Goal: Find specific page/section: Find specific page/section

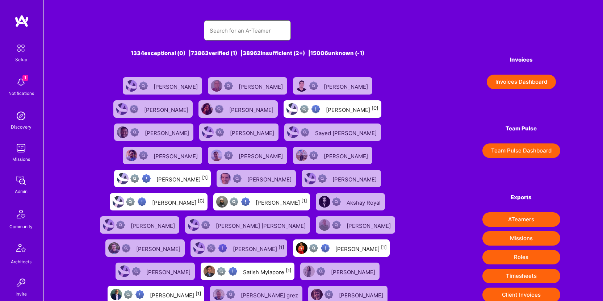
click at [277, 32] on input "text" at bounding box center [247, 30] width 75 height 18
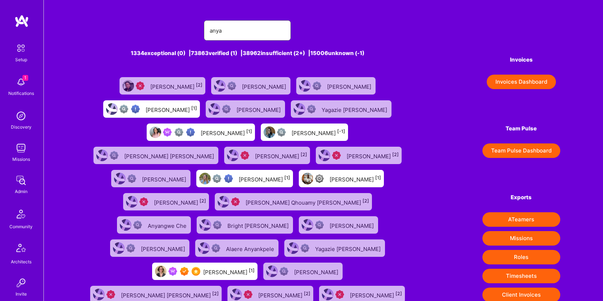
click at [249, 27] on input "anya" at bounding box center [247, 30] width 75 height 18
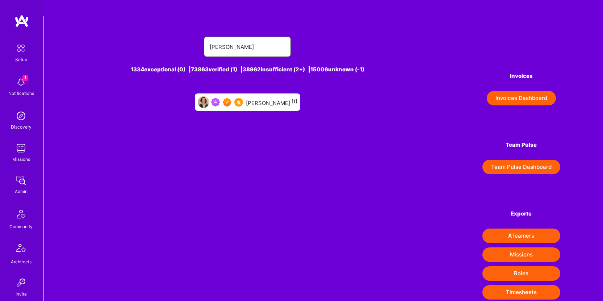
type input "[PERSON_NAME]"
click at [277, 97] on div "[PERSON_NAME] [1]" at bounding box center [271, 101] width 51 height 9
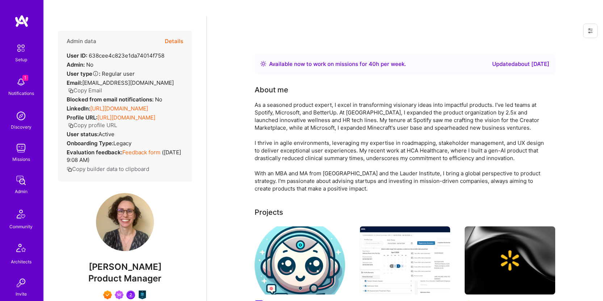
click at [170, 31] on button "Details" at bounding box center [174, 41] width 18 height 21
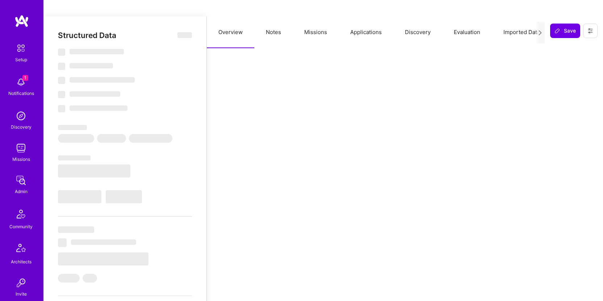
click at [310, 21] on button "Missions" at bounding box center [316, 32] width 46 height 32
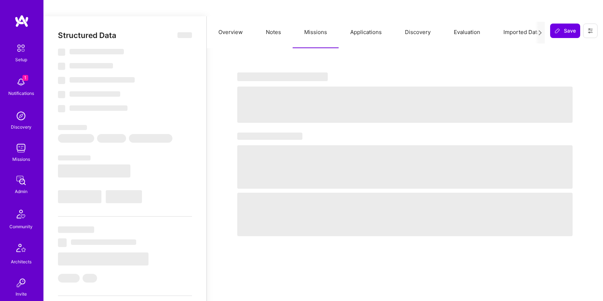
select select "Right Now"
select select "7"
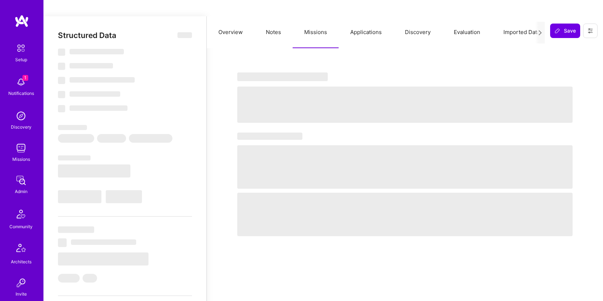
select select "US"
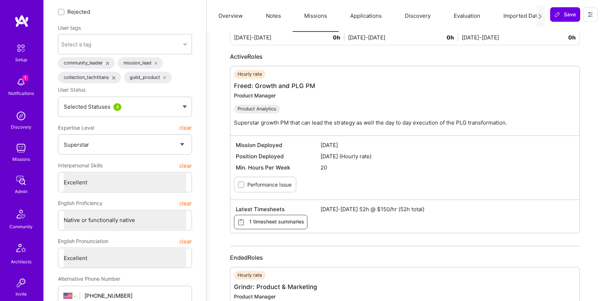
scroll to position [77, 0]
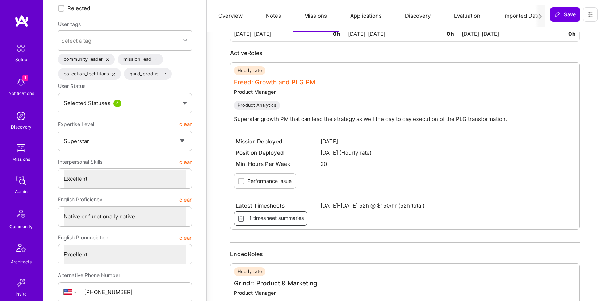
click at [259, 79] on link "Freed: Growth and PLG PM" at bounding box center [274, 82] width 81 height 7
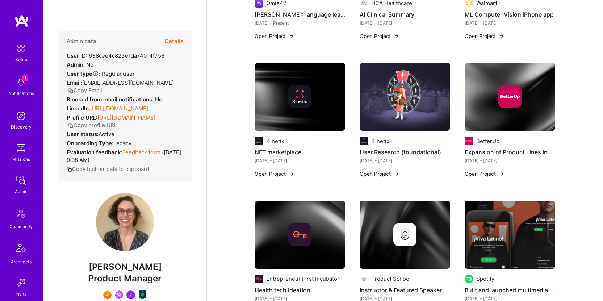
scroll to position [77, 0]
